Goal: Task Accomplishment & Management: Manage account settings

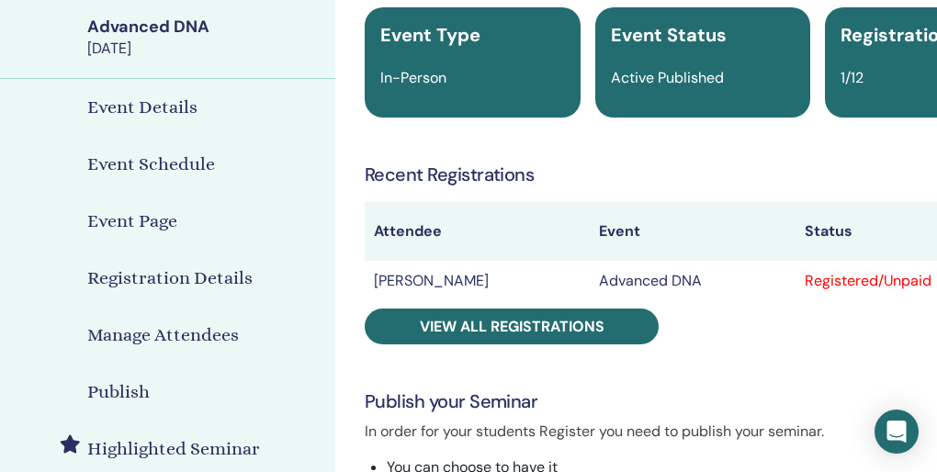
scroll to position [0, 32]
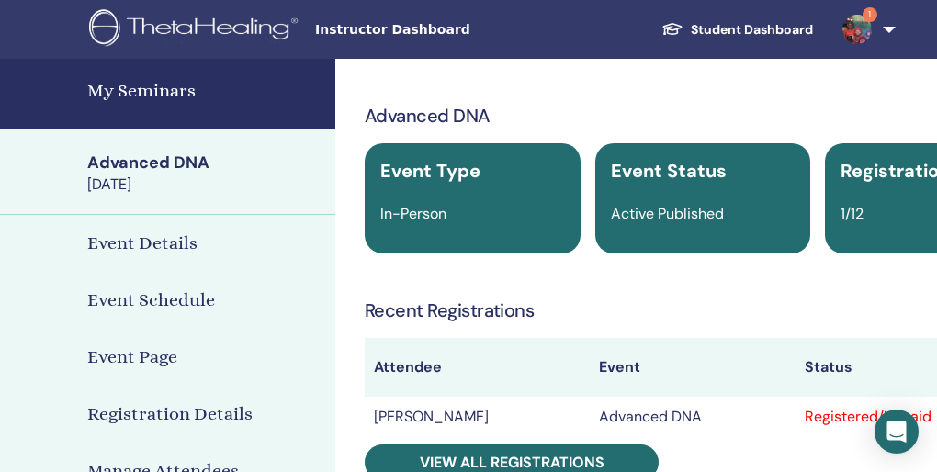
click at [133, 90] on h4 "My Seminars" at bounding box center [205, 91] width 237 height 28
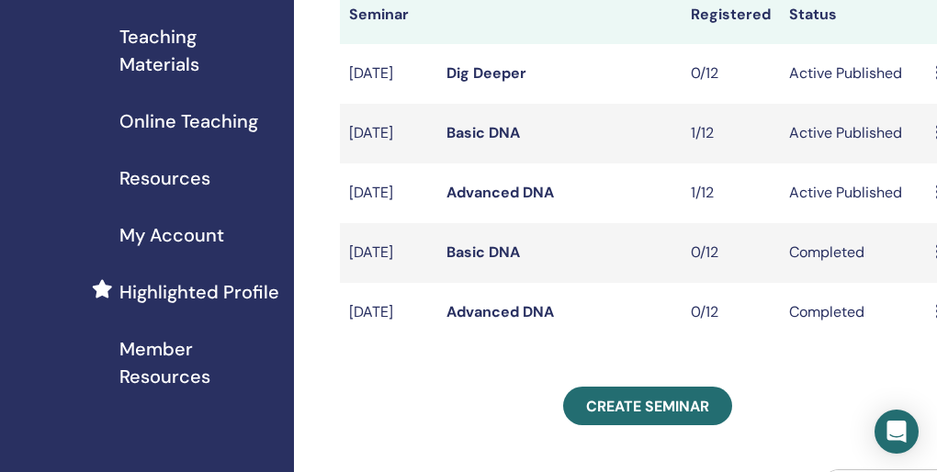
scroll to position [338, 0]
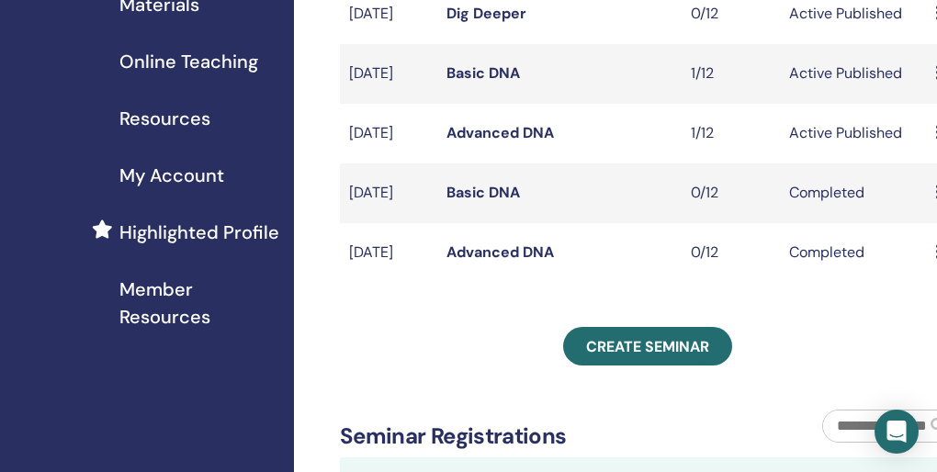
click at [484, 83] on link "Basic DNA" at bounding box center [482, 72] width 73 height 19
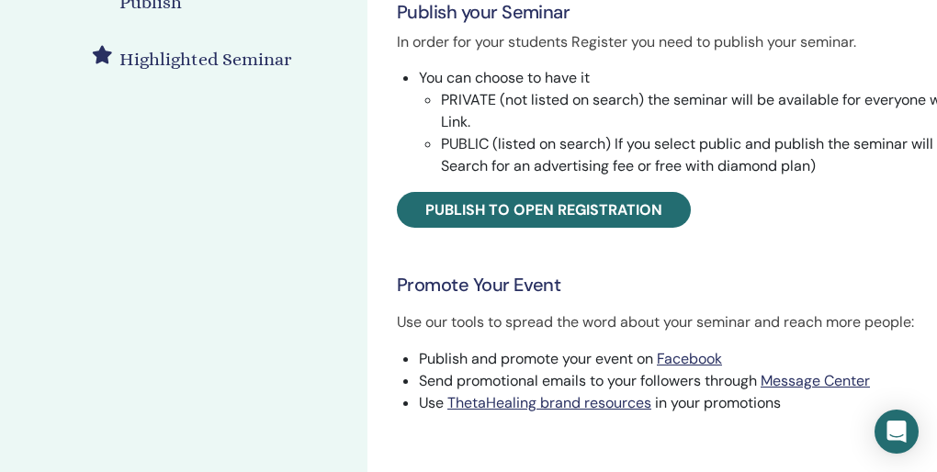
scroll to position [530, 0]
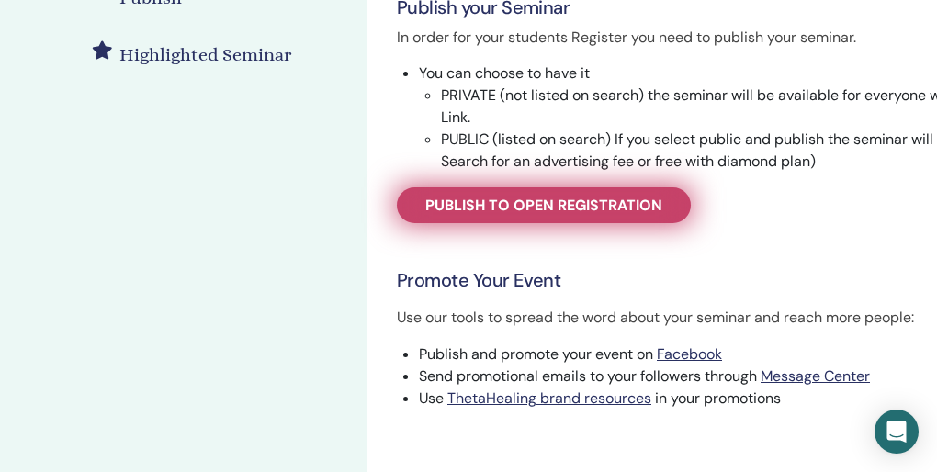
click at [568, 208] on span "Publish to open registration" at bounding box center [543, 205] width 237 height 19
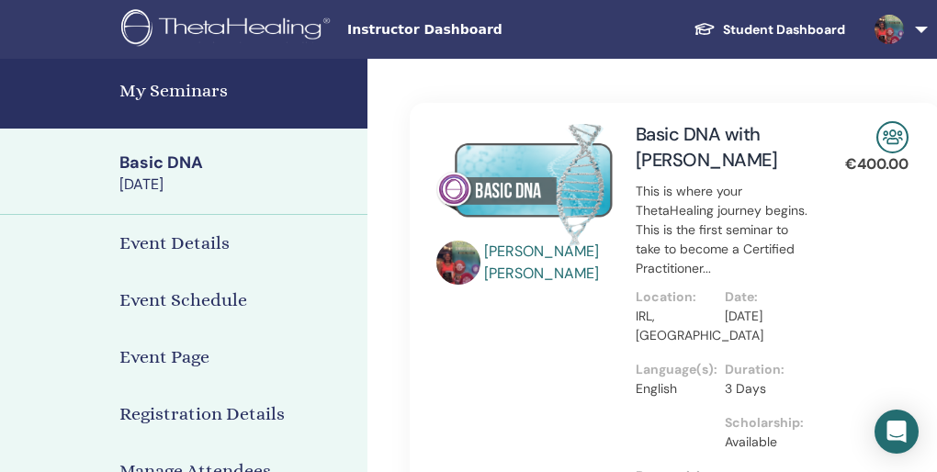
click at [191, 246] on h4 "Event Details" at bounding box center [174, 244] width 110 height 28
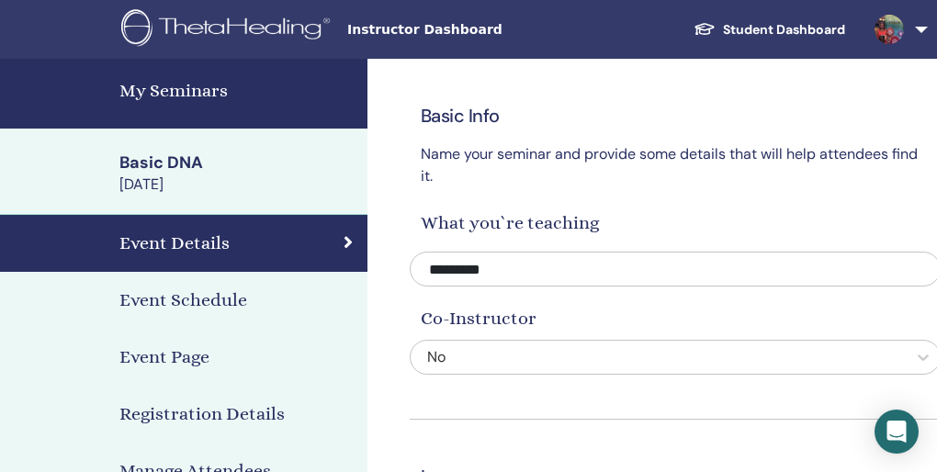
click at [186, 179] on div "[DATE]" at bounding box center [237, 185] width 237 height 20
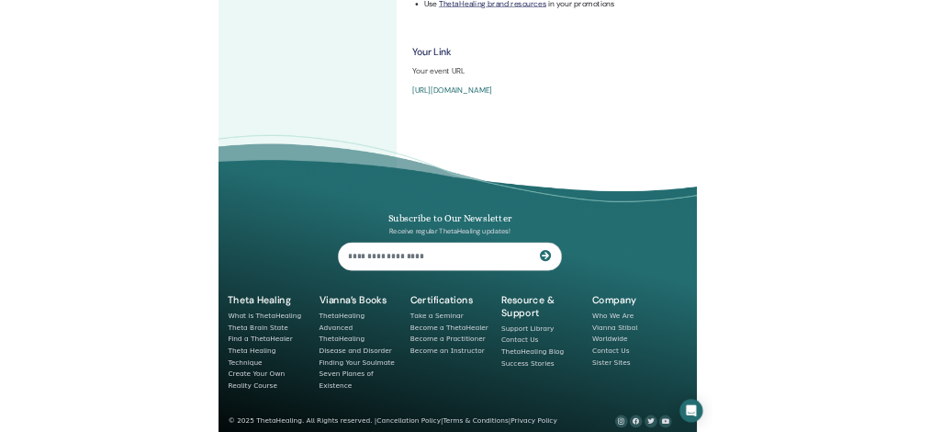
scroll to position [920, 0]
